Goal: Find specific page/section: Find specific page/section

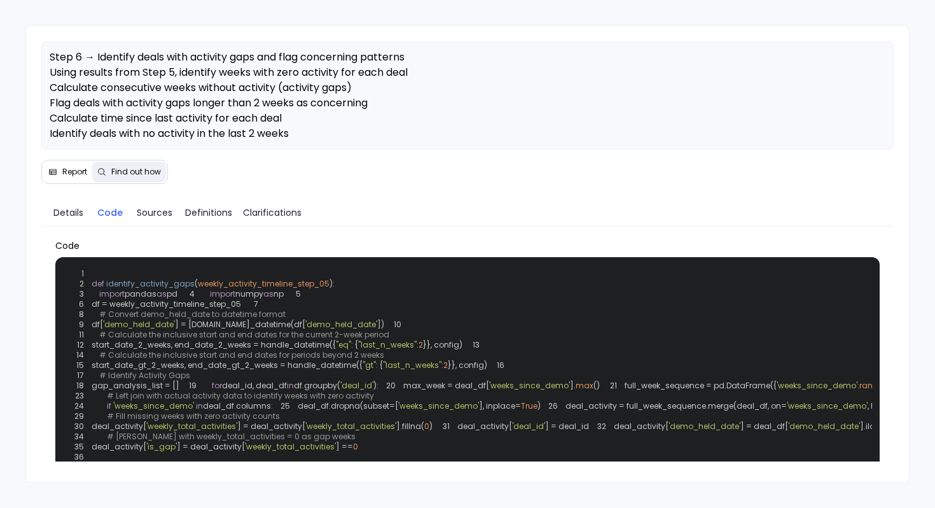
scroll to position [662, 0]
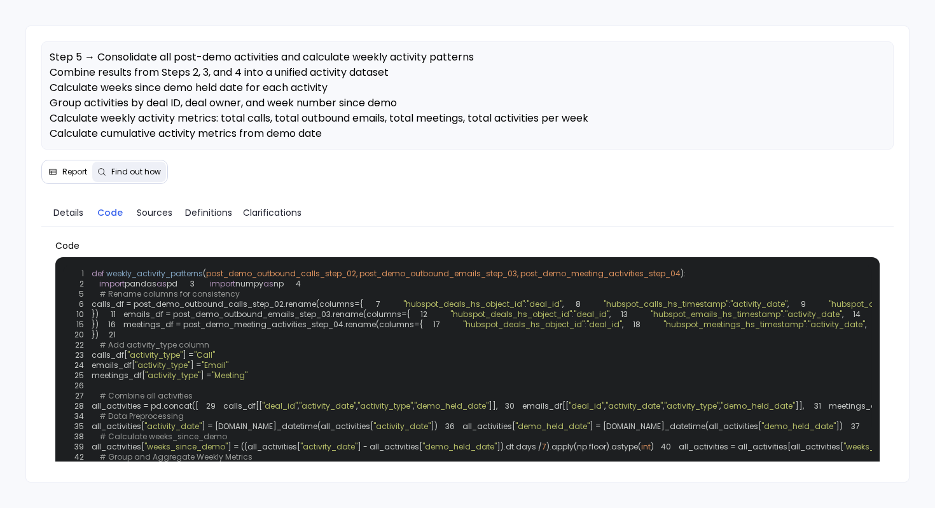
scroll to position [589, 0]
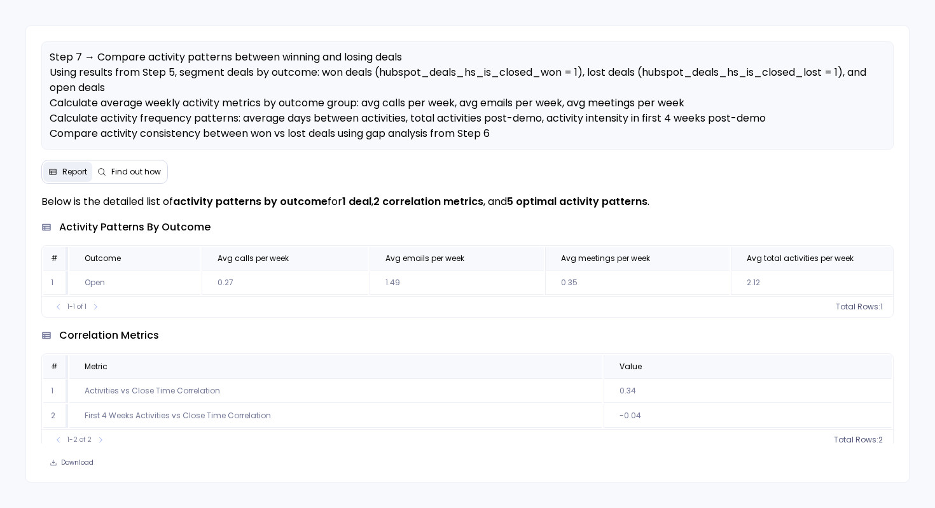
click at [146, 173] on span "Find out how" at bounding box center [136, 172] width 50 height 10
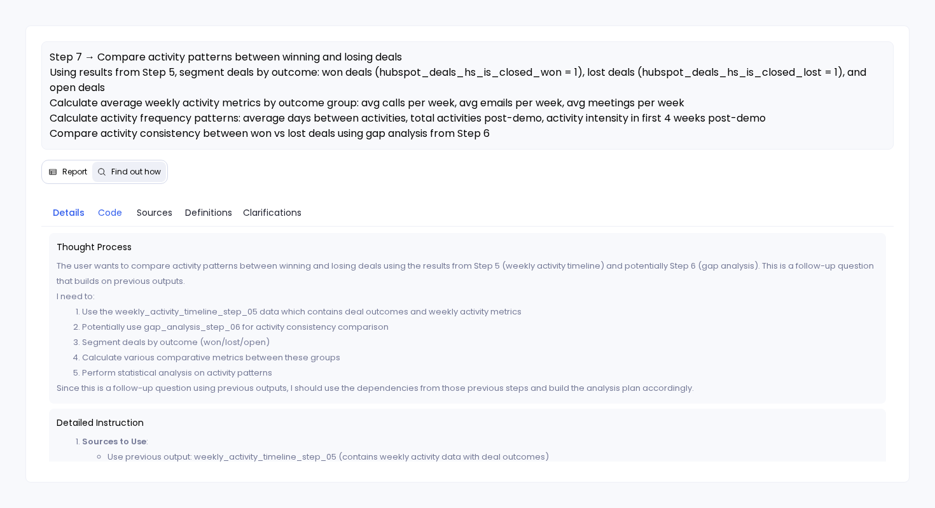
click at [107, 216] on span "Code" at bounding box center [110, 213] width 24 height 14
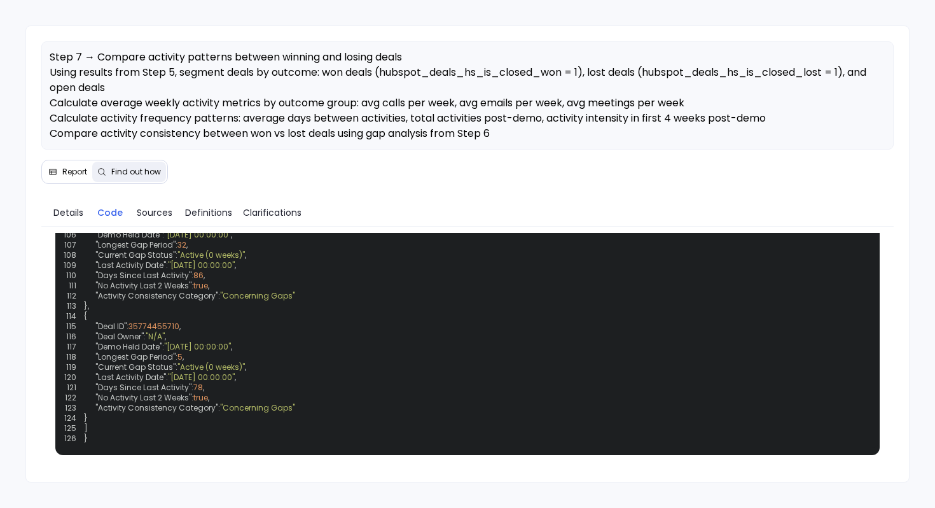
scroll to position [2476, 0]
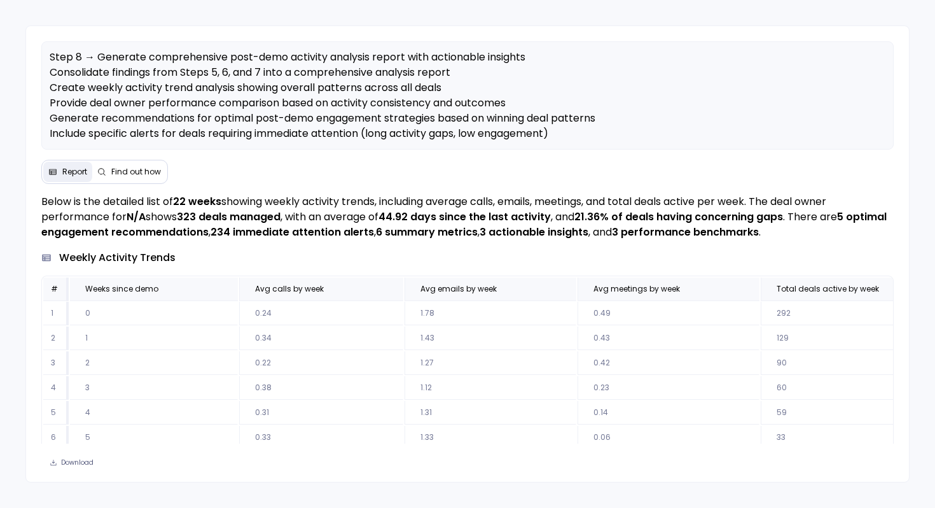
click at [143, 176] on span "Find out how" at bounding box center [136, 172] width 50 height 10
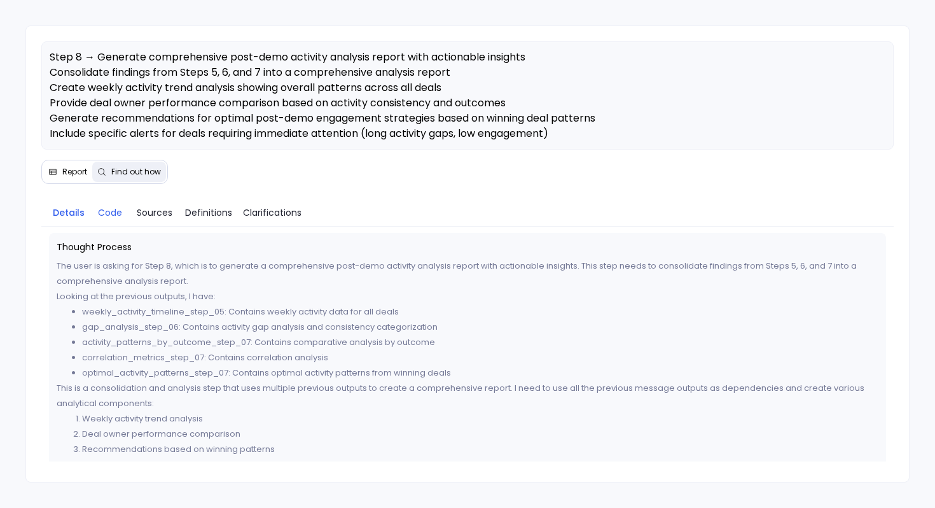
click at [106, 216] on span "Code" at bounding box center [110, 213] width 24 height 14
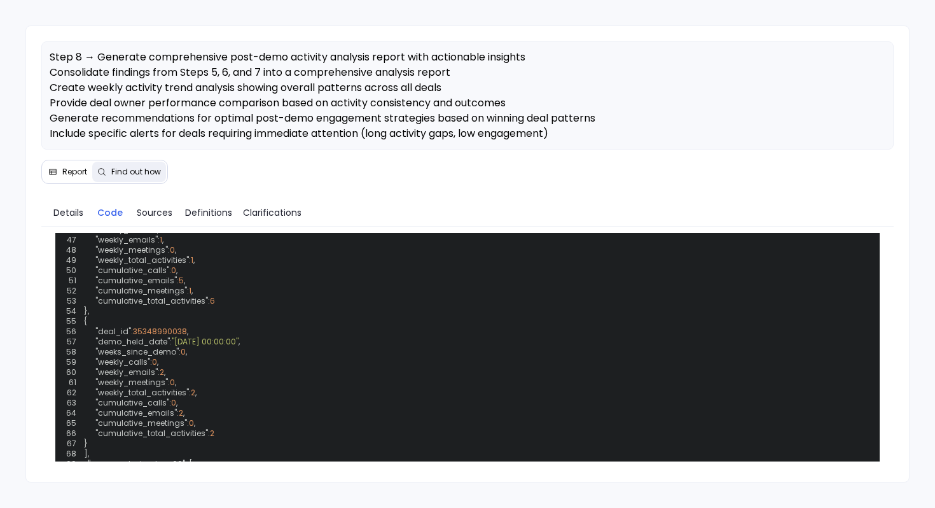
scroll to position [820, 0]
